Goal: Task Accomplishment & Management: Manage account settings

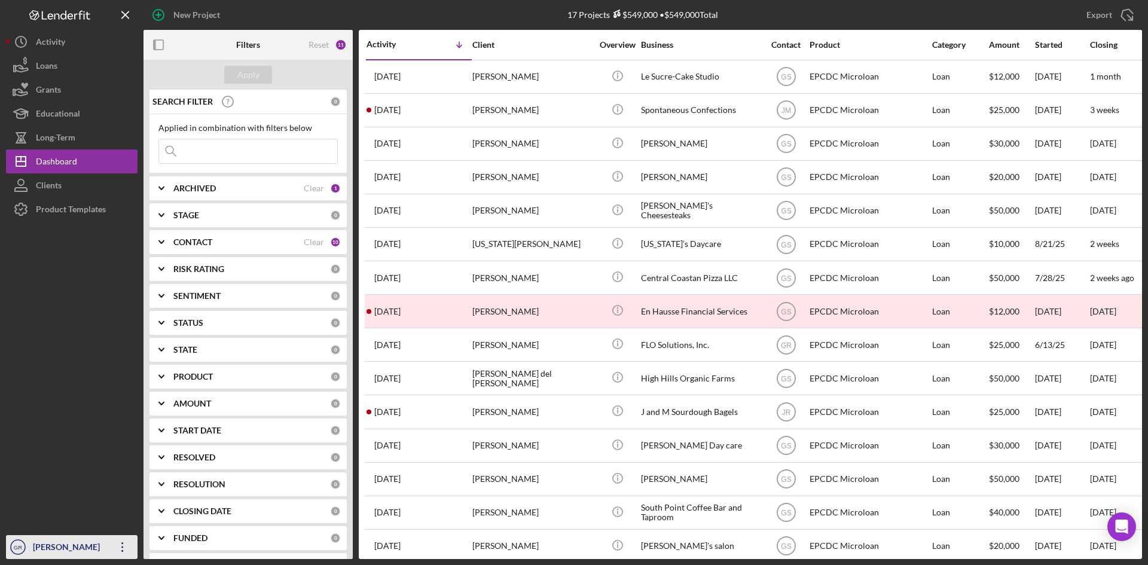
click at [34, 546] on div "[PERSON_NAME]" at bounding box center [69, 548] width 78 height 27
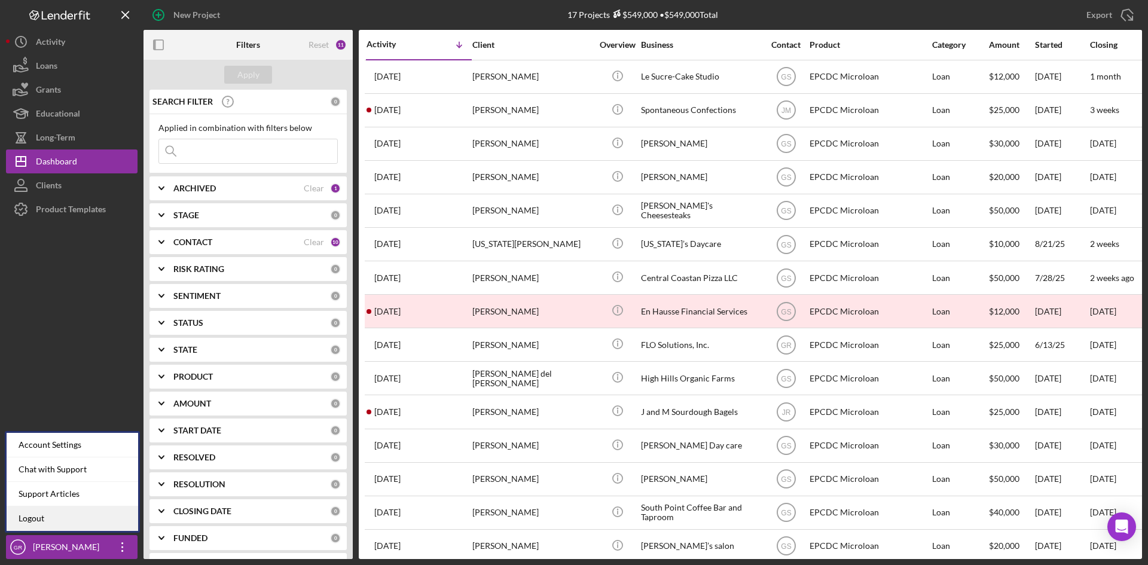
click at [89, 517] on link "Logout" at bounding box center [73, 518] width 132 height 25
